Goal: Navigation & Orientation: Find specific page/section

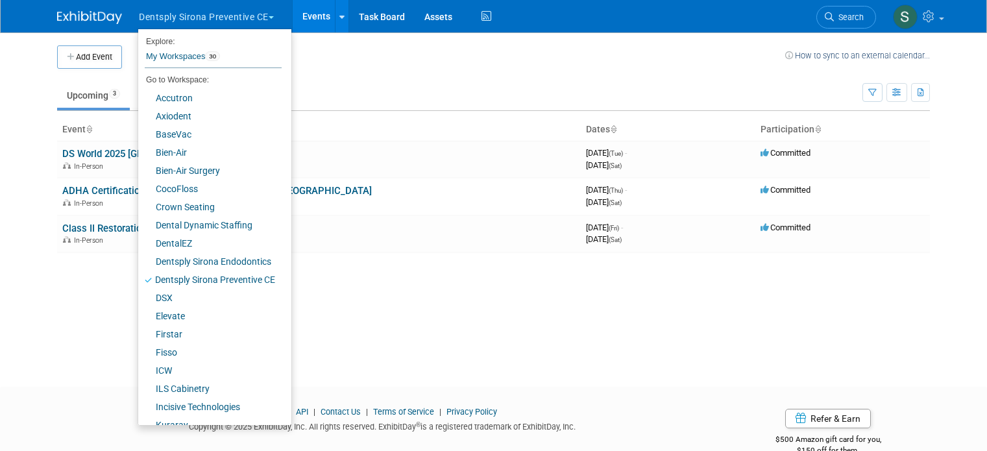
click at [383, 82] on ul "Upcoming 3 Past 93 All Events 96 Past and Upcoming Grouped Annually Events grou…" at bounding box center [459, 96] width 805 height 29
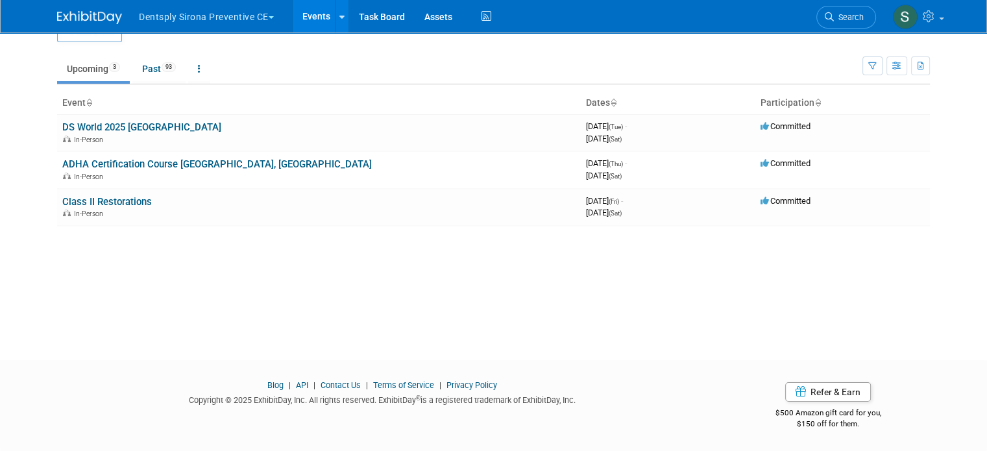
click at [245, 6] on button "Dentsply Sirona Preventive CE" at bounding box center [214, 14] width 152 height 29
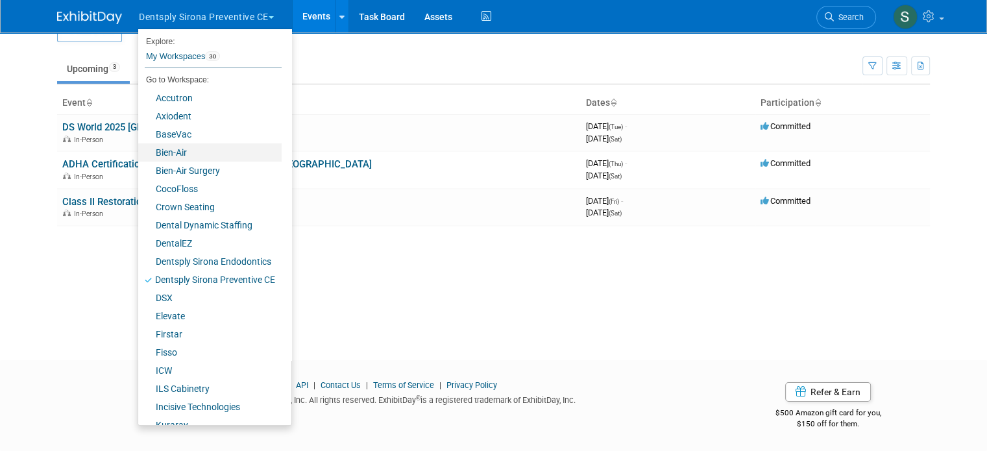
click at [171, 150] on link "Bien-Air" at bounding box center [209, 152] width 143 height 18
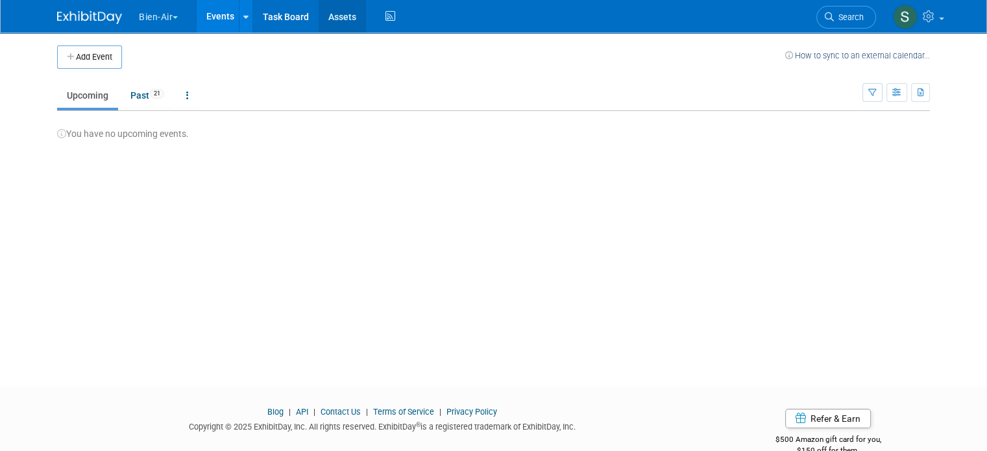
click at [327, 19] on link "Assets" at bounding box center [341, 16] width 47 height 32
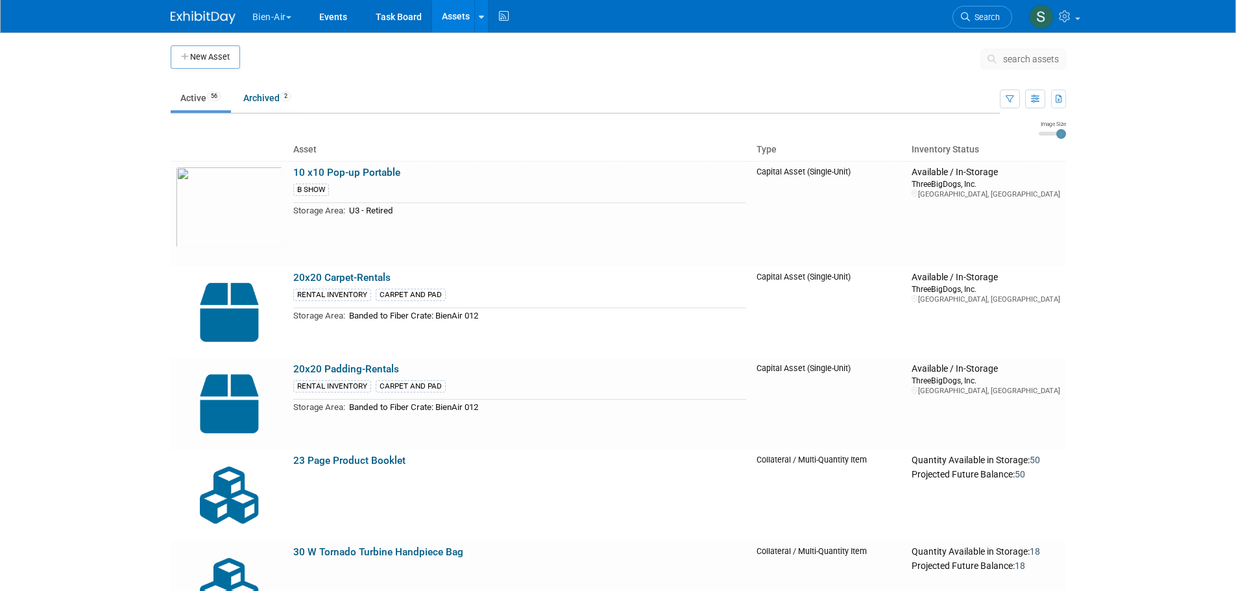
click at [276, 14] on button "Bien-Air" at bounding box center [279, 14] width 56 height 29
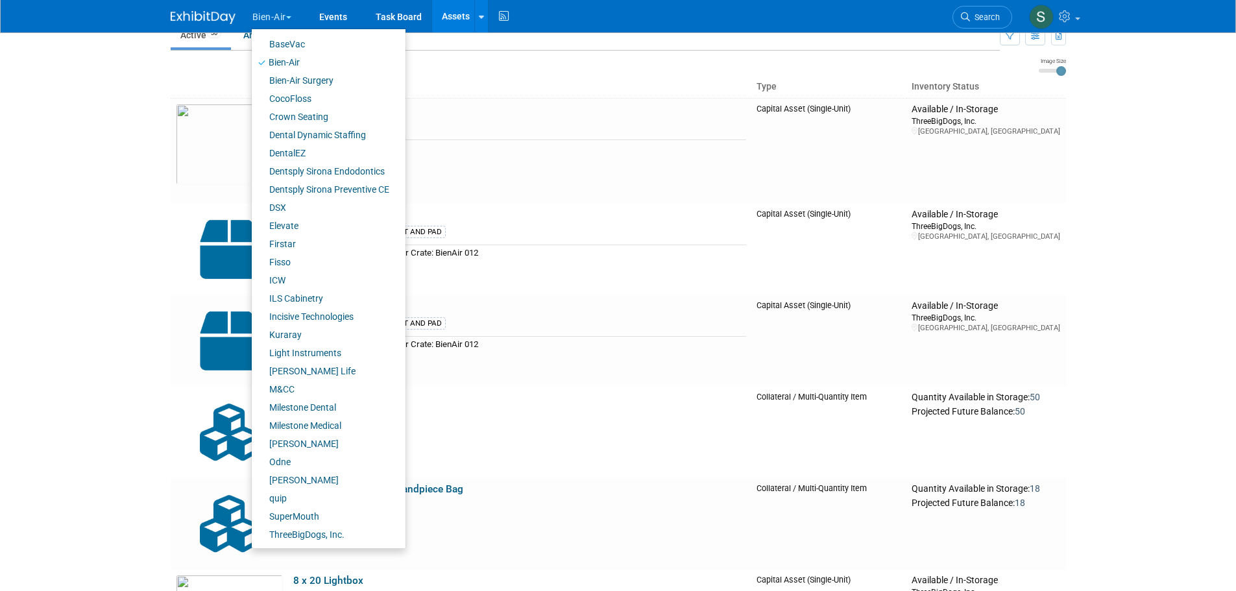
scroll to position [65, 0]
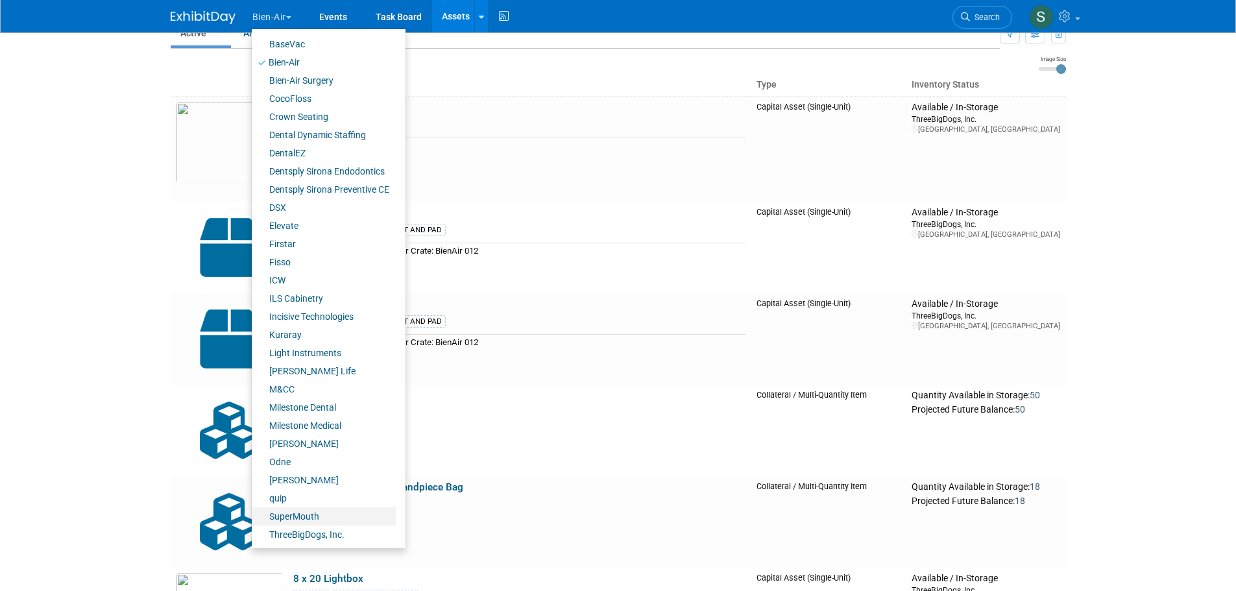
click at [310, 450] on link "SuperMouth" at bounding box center [324, 516] width 144 height 18
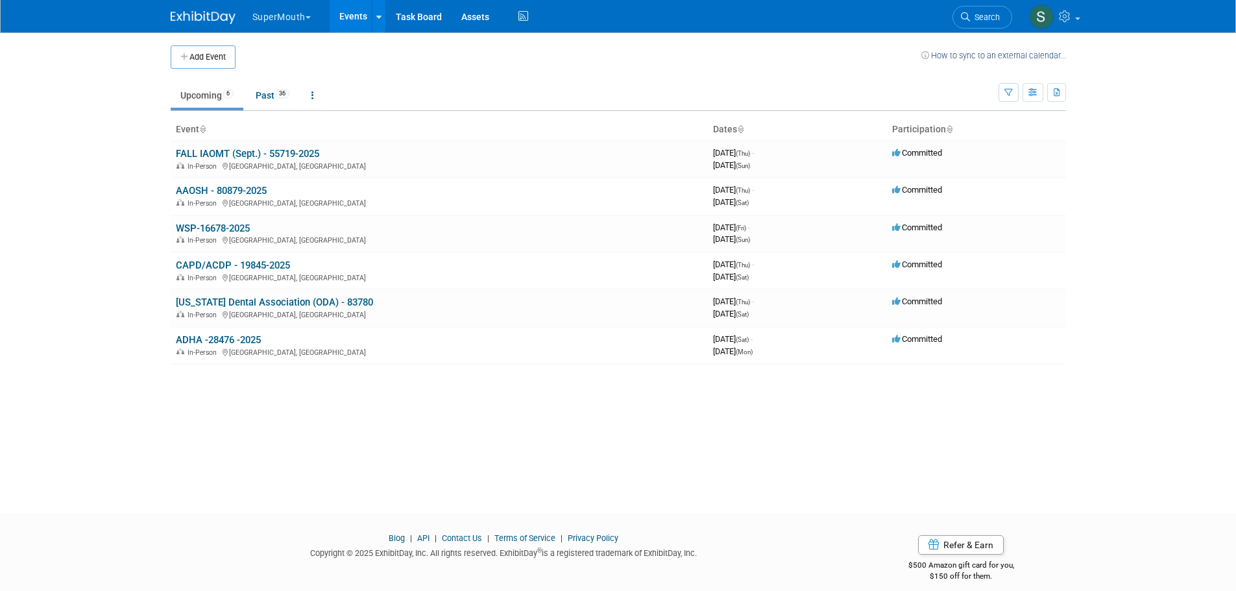
click at [291, 149] on link "FALL IAOMT (Sept.) - 55719-2025" at bounding box center [247, 154] width 143 height 12
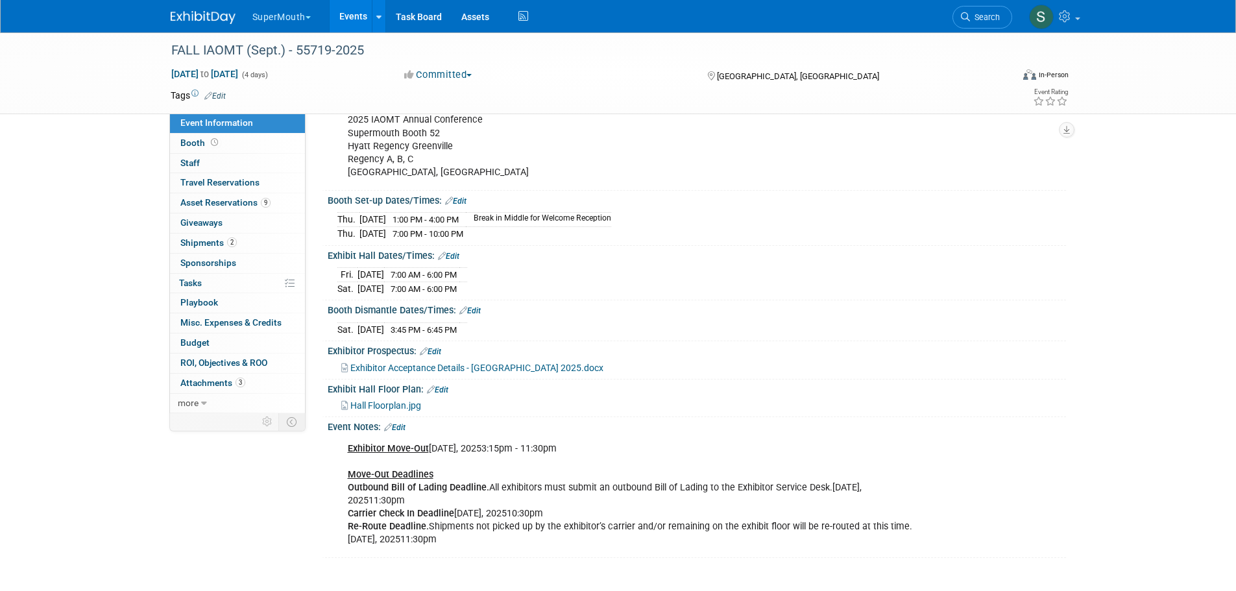
scroll to position [454, 0]
